Goal: Information Seeking & Learning: Learn about a topic

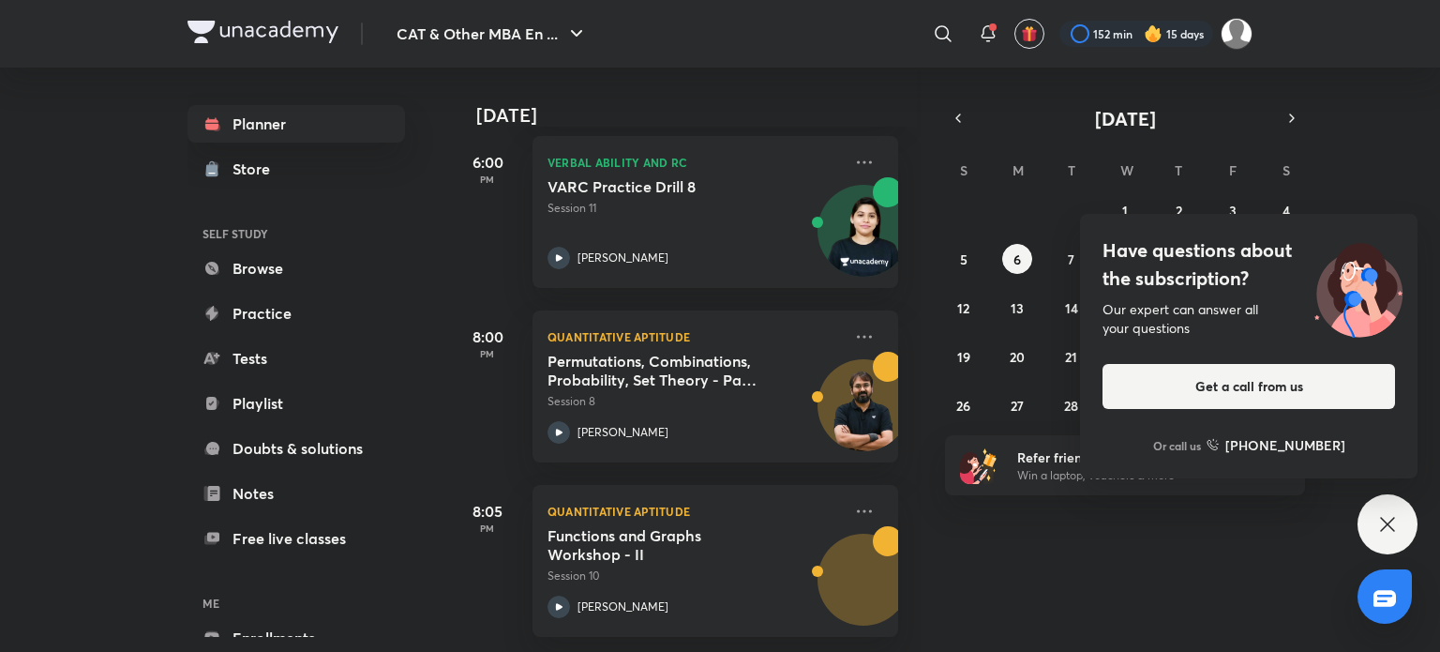
scroll to position [810, 4]
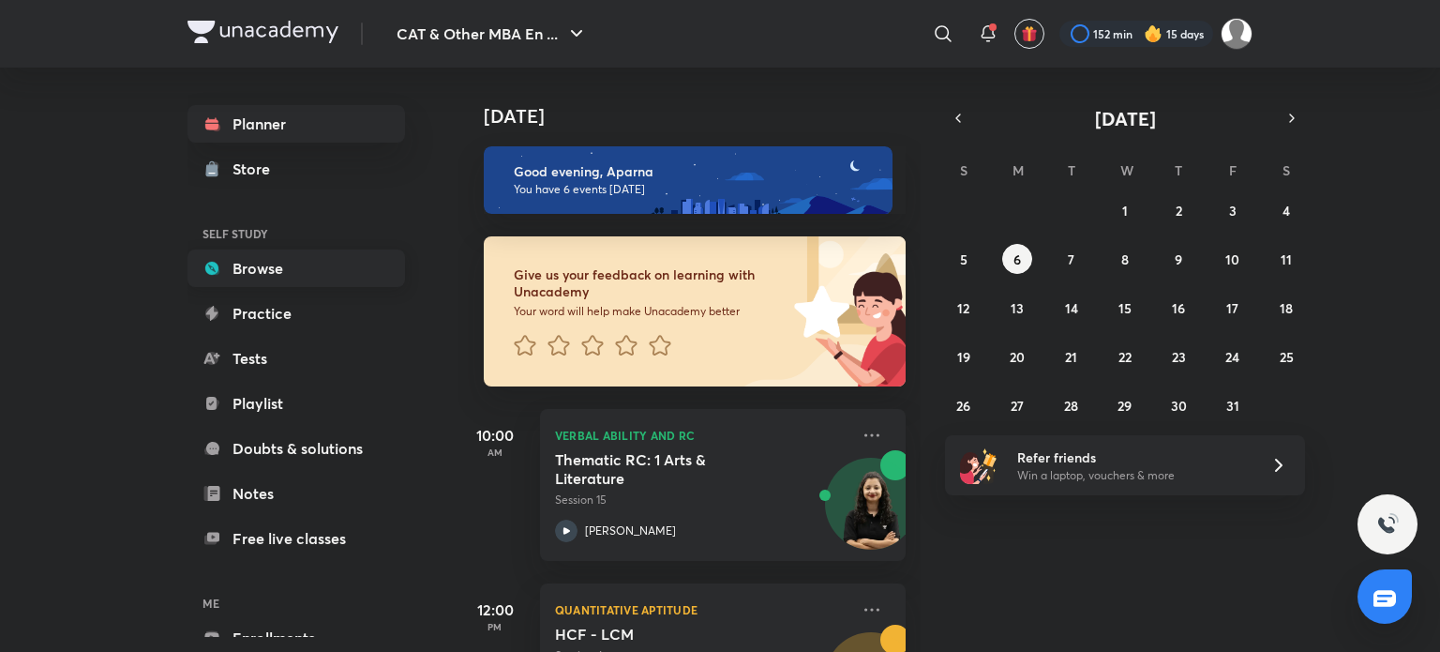
click at [329, 277] on link "Browse" at bounding box center [297, 268] width 218 height 38
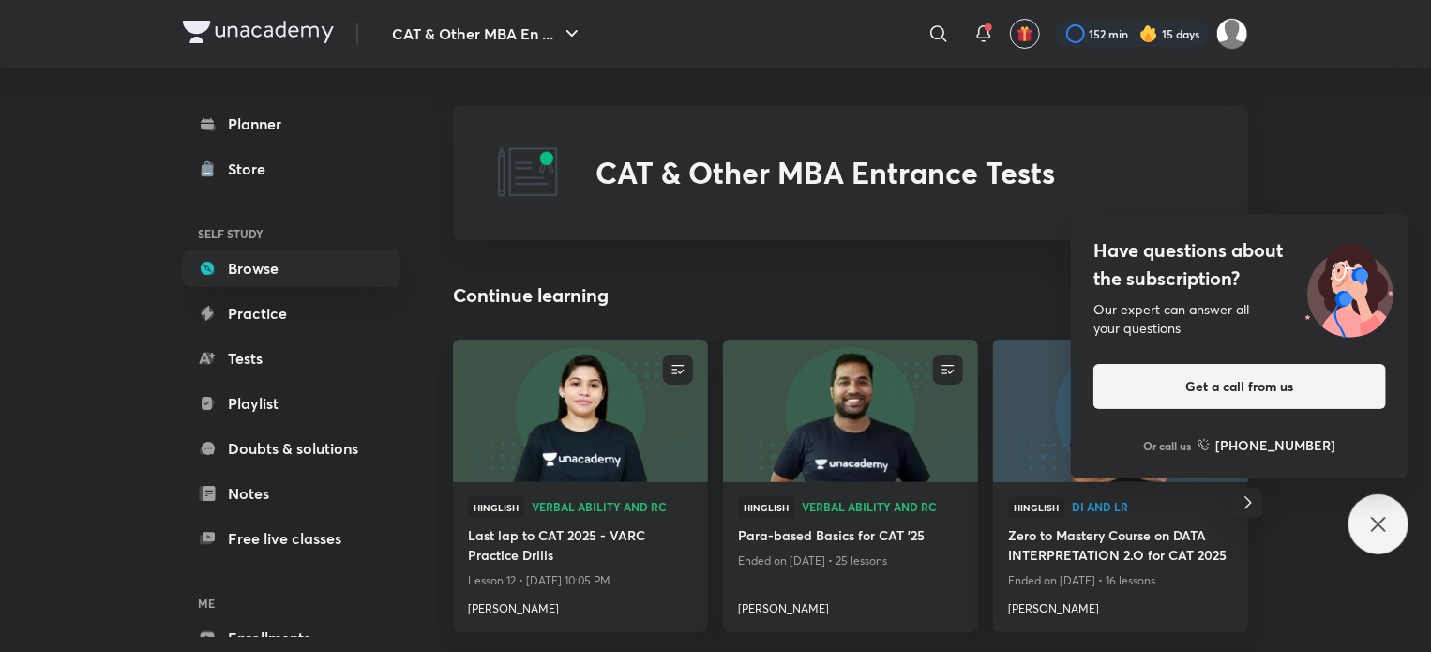
click at [1380, 535] on icon at bounding box center [1378, 524] width 23 height 23
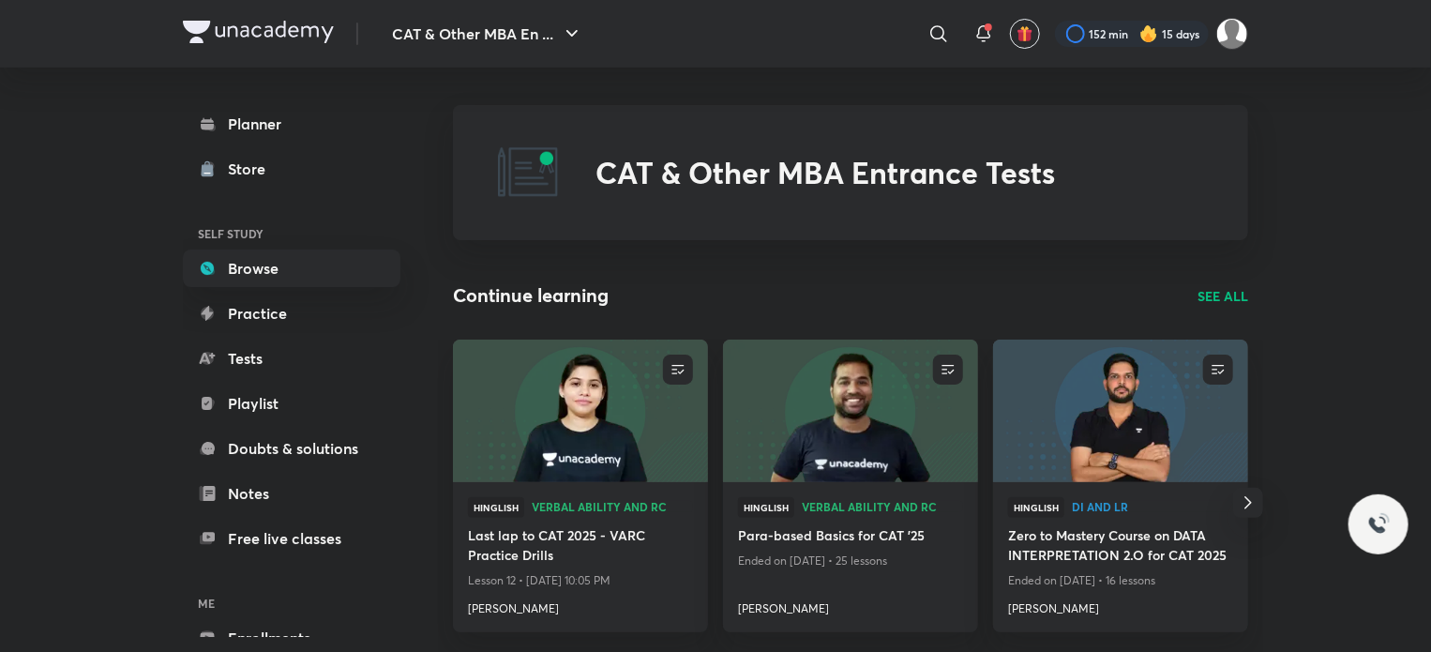
click at [1236, 294] on p "SEE ALL" at bounding box center [1222, 296] width 51 height 20
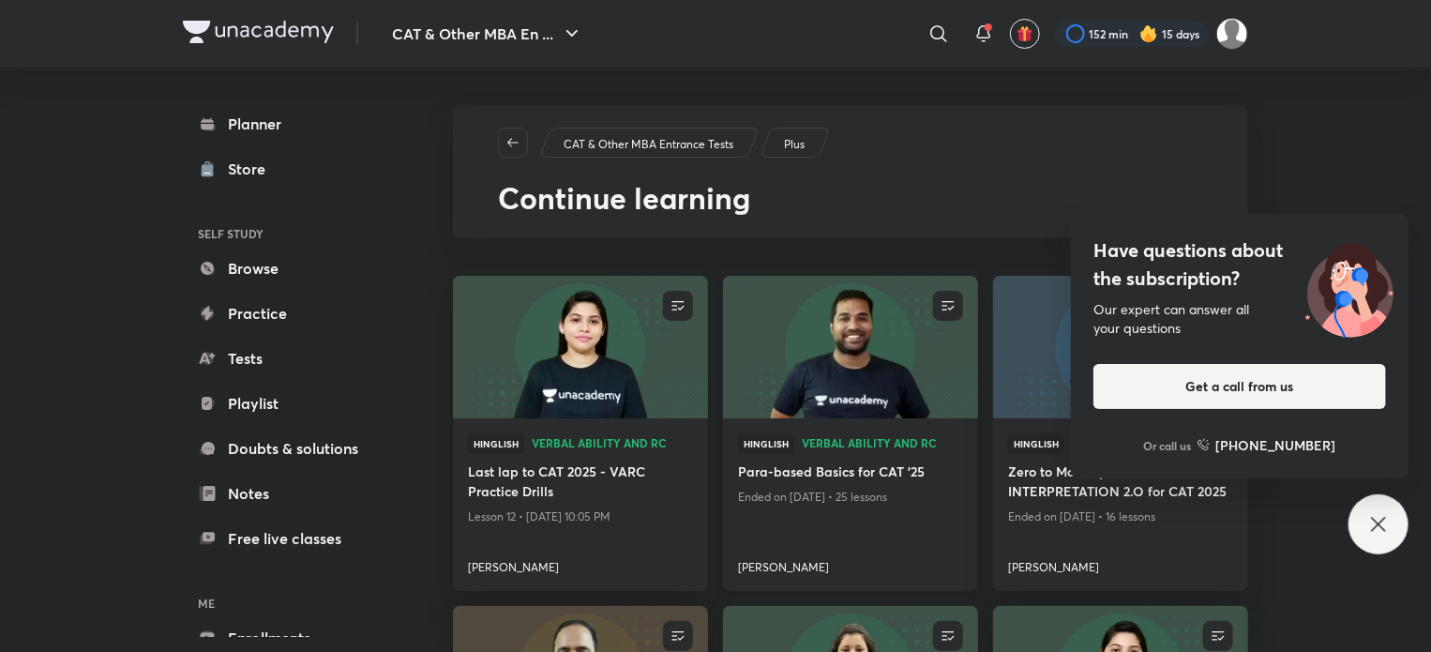
scroll to position [161, 0]
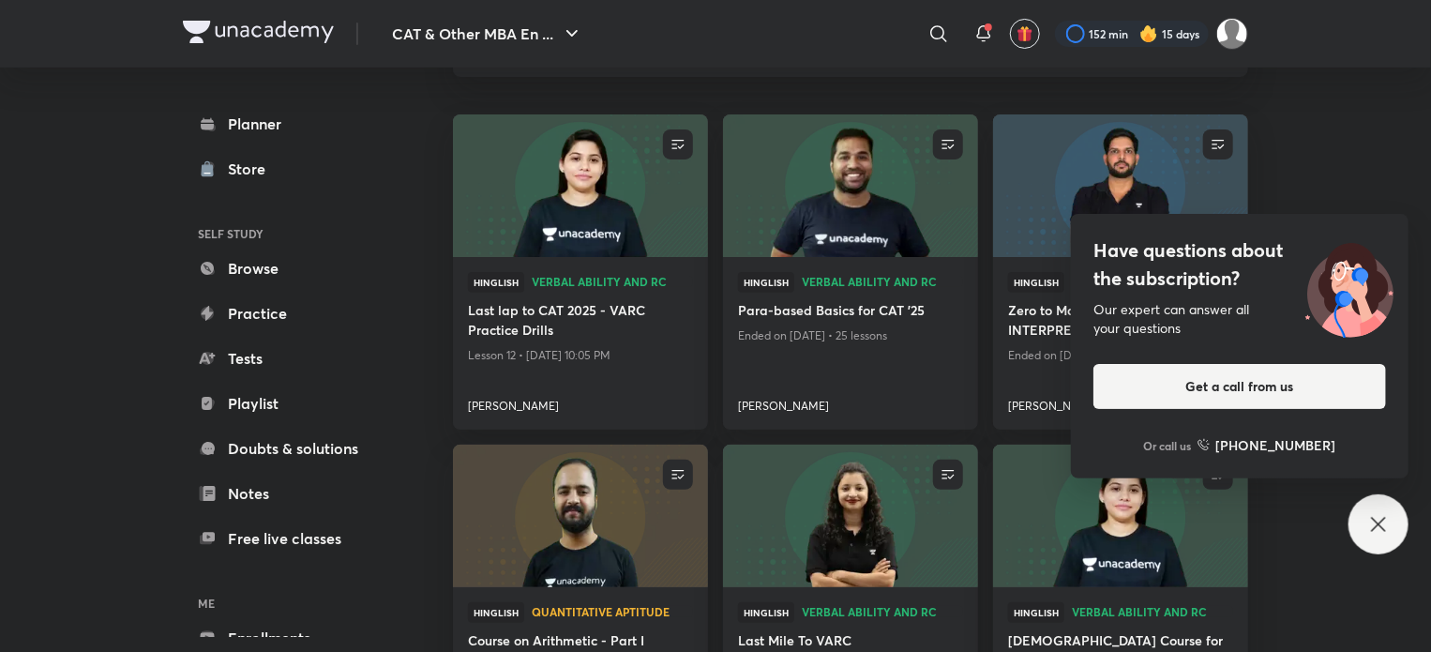
click at [1363, 524] on div "Have questions about the subscription? Our expert can answer all your questions…" at bounding box center [1378, 524] width 60 height 60
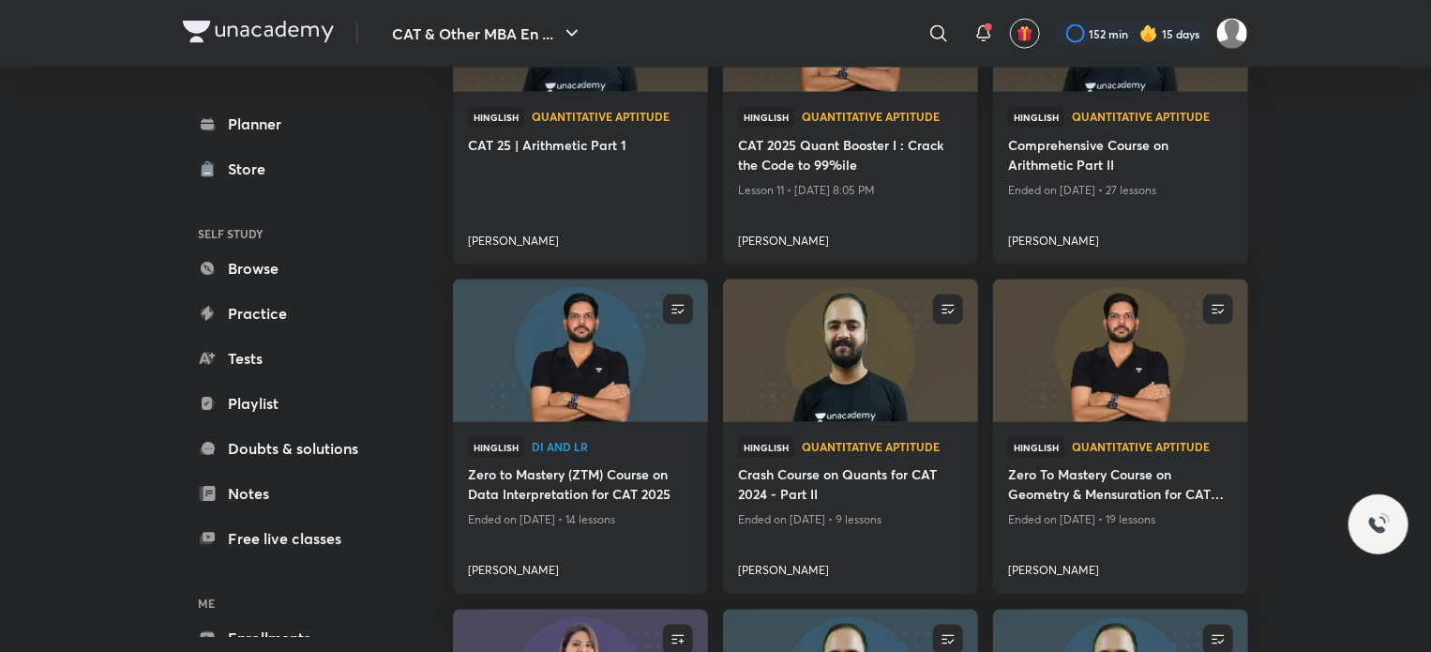
scroll to position [1425, 0]
